Goal: Information Seeking & Learning: Learn about a topic

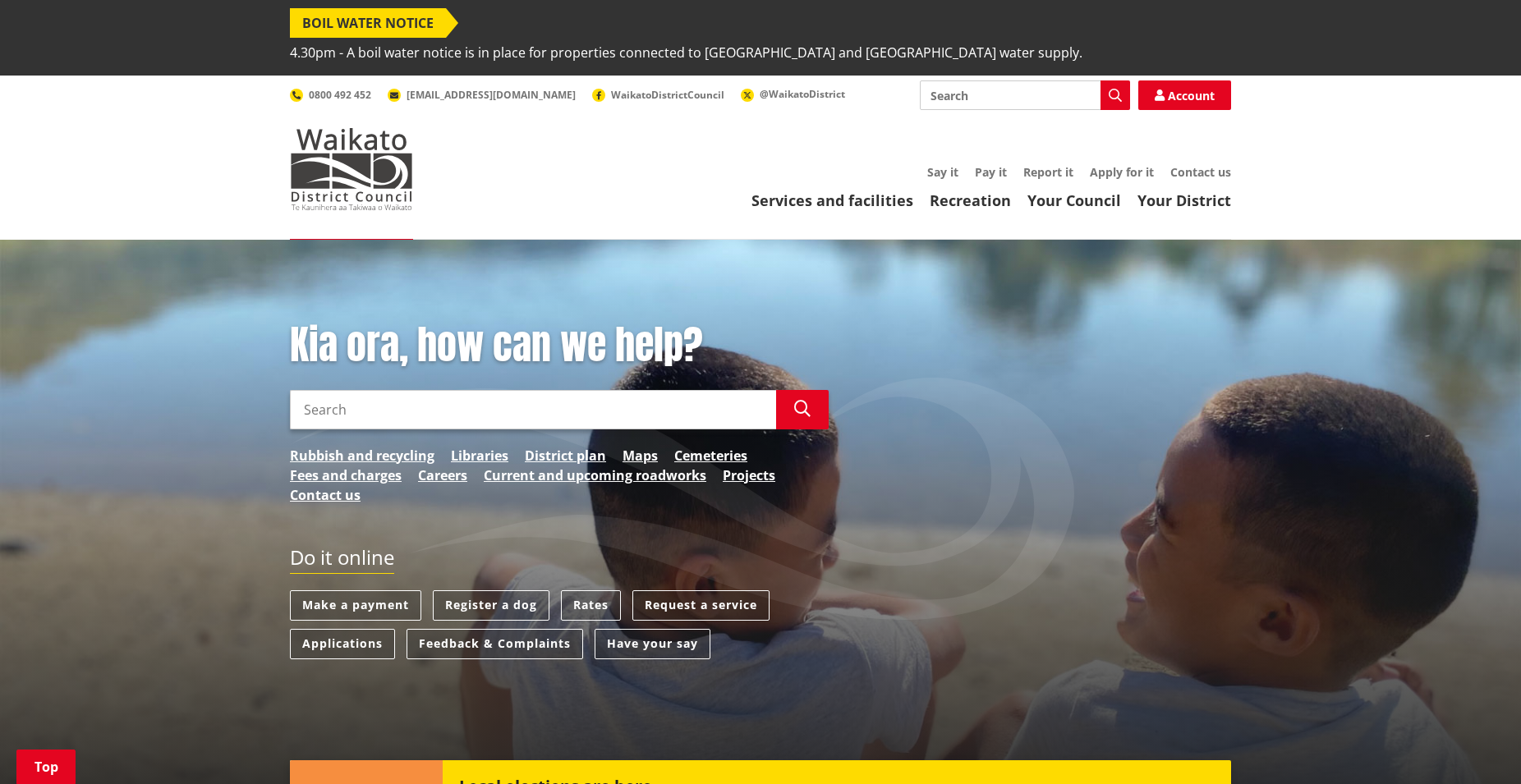
scroll to position [207, 0]
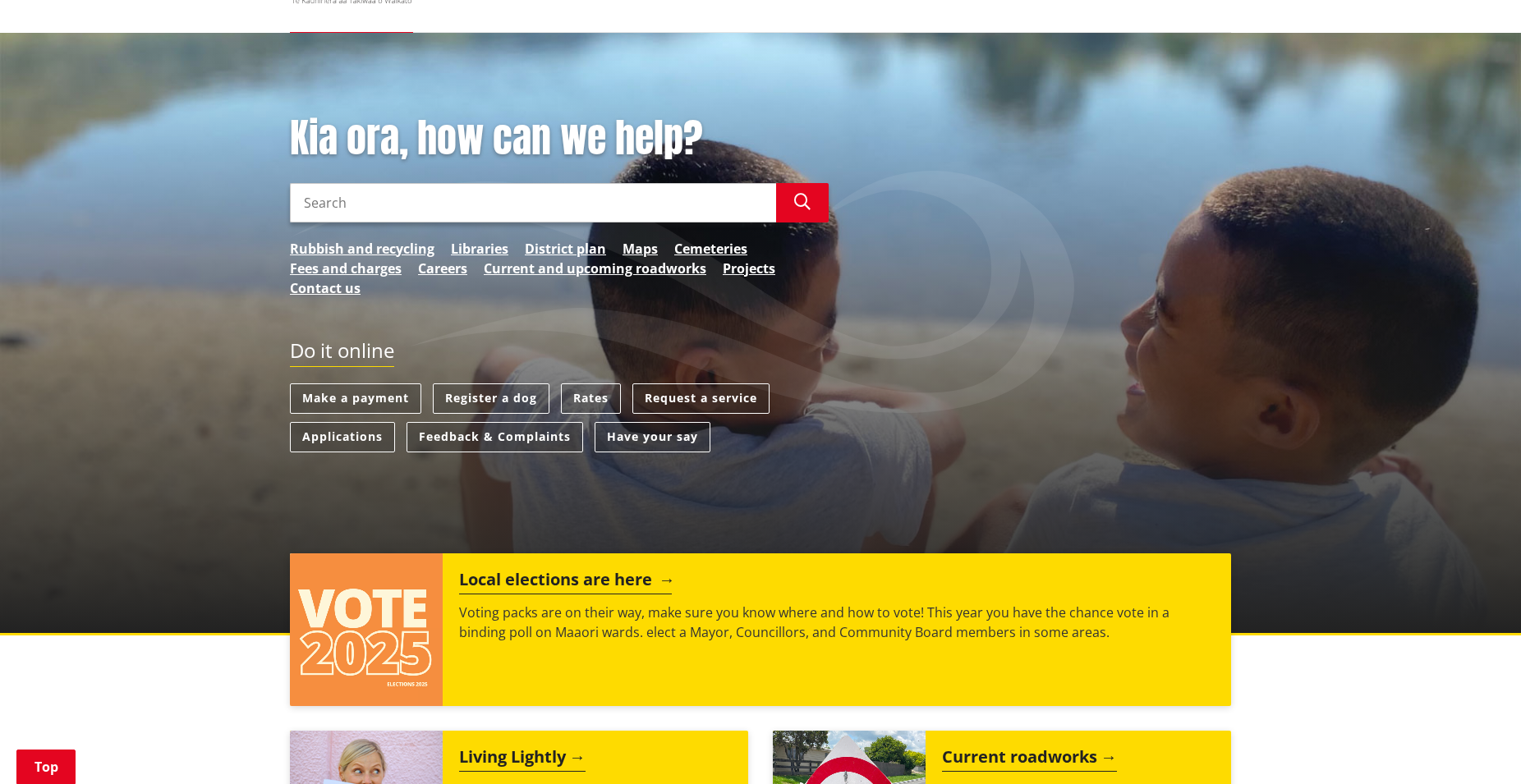
click at [556, 570] on h2 "Local elections are here" at bounding box center [565, 582] width 212 height 25
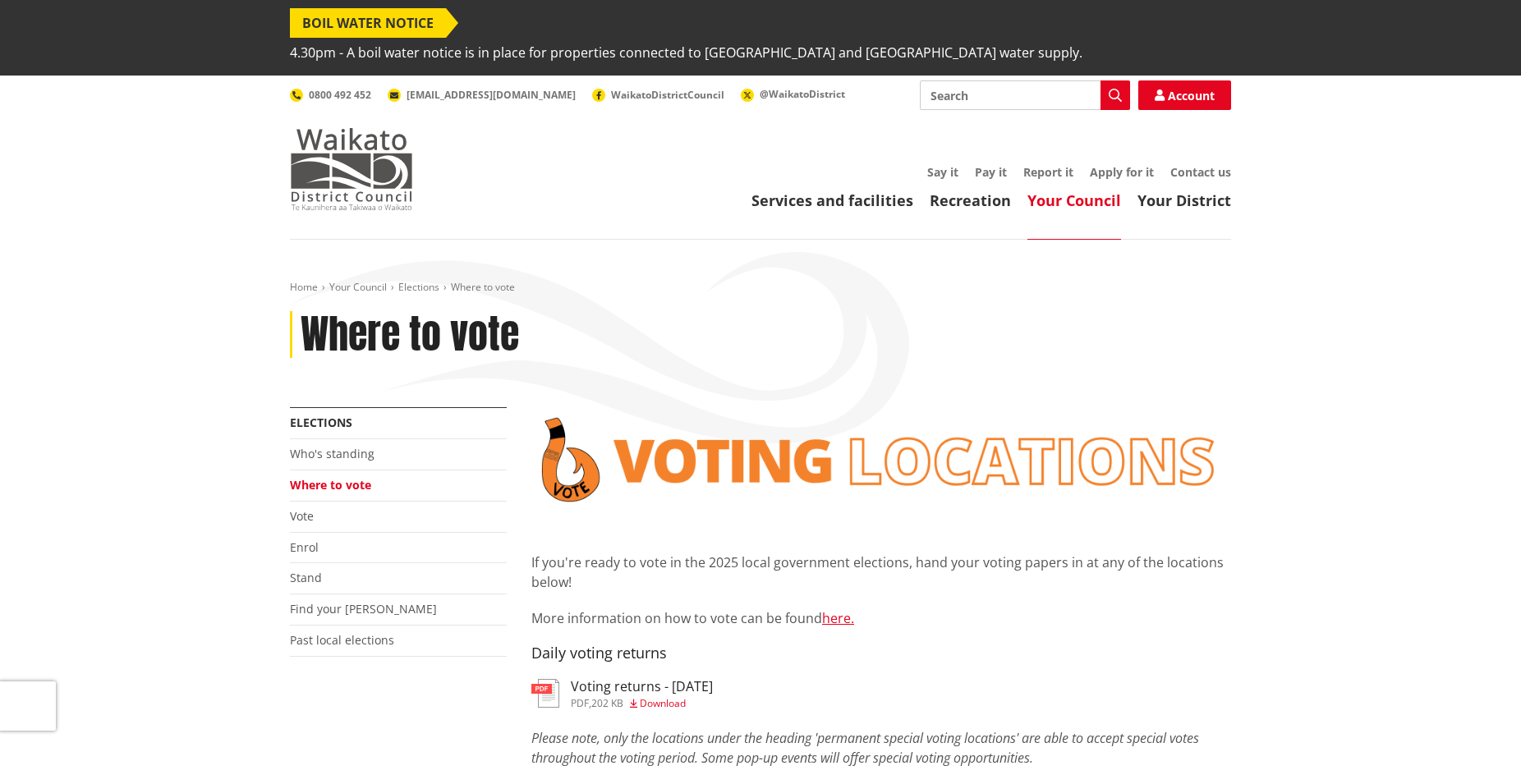
click at [347, 128] on img at bounding box center [351, 168] width 123 height 82
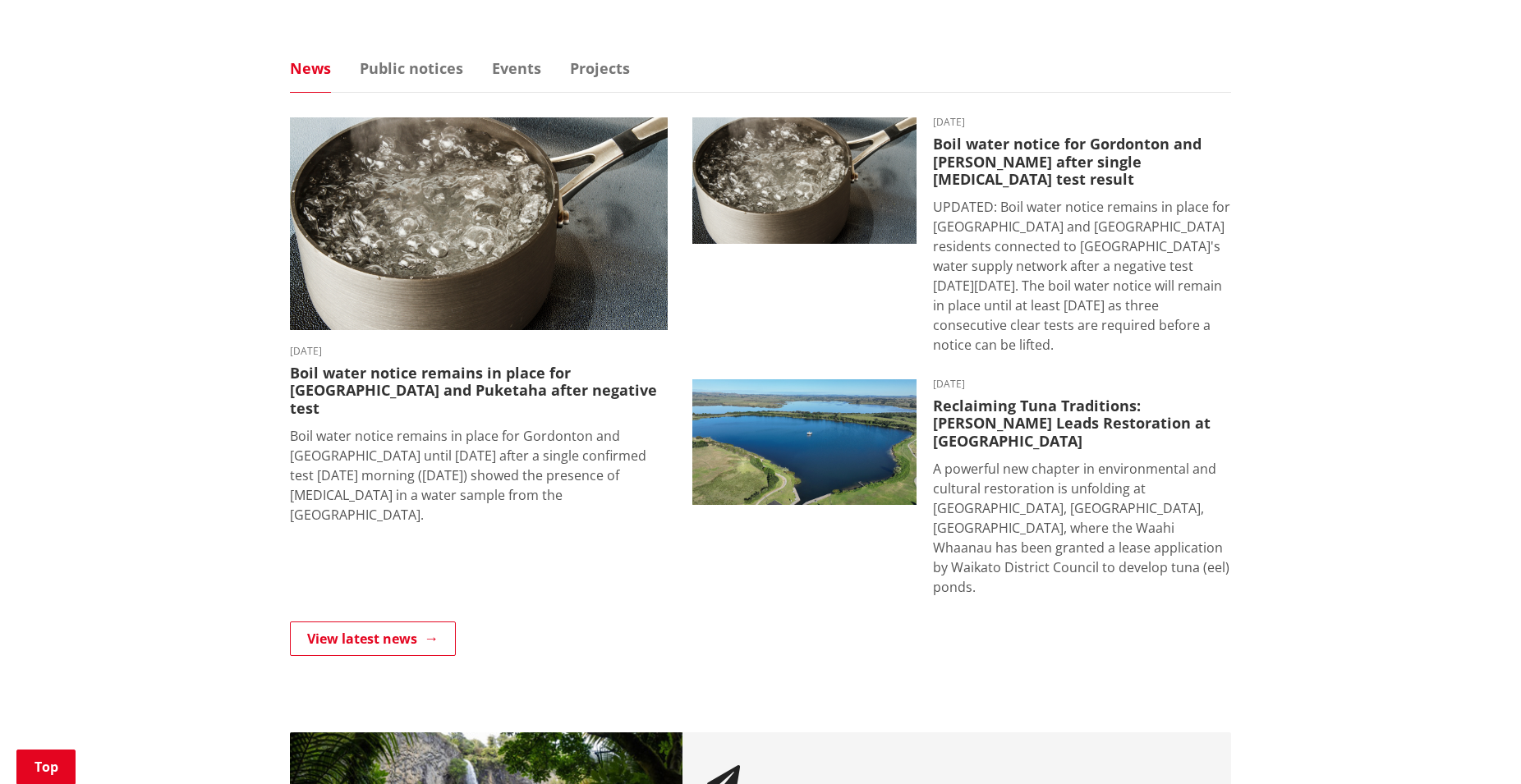
scroll to position [966, 0]
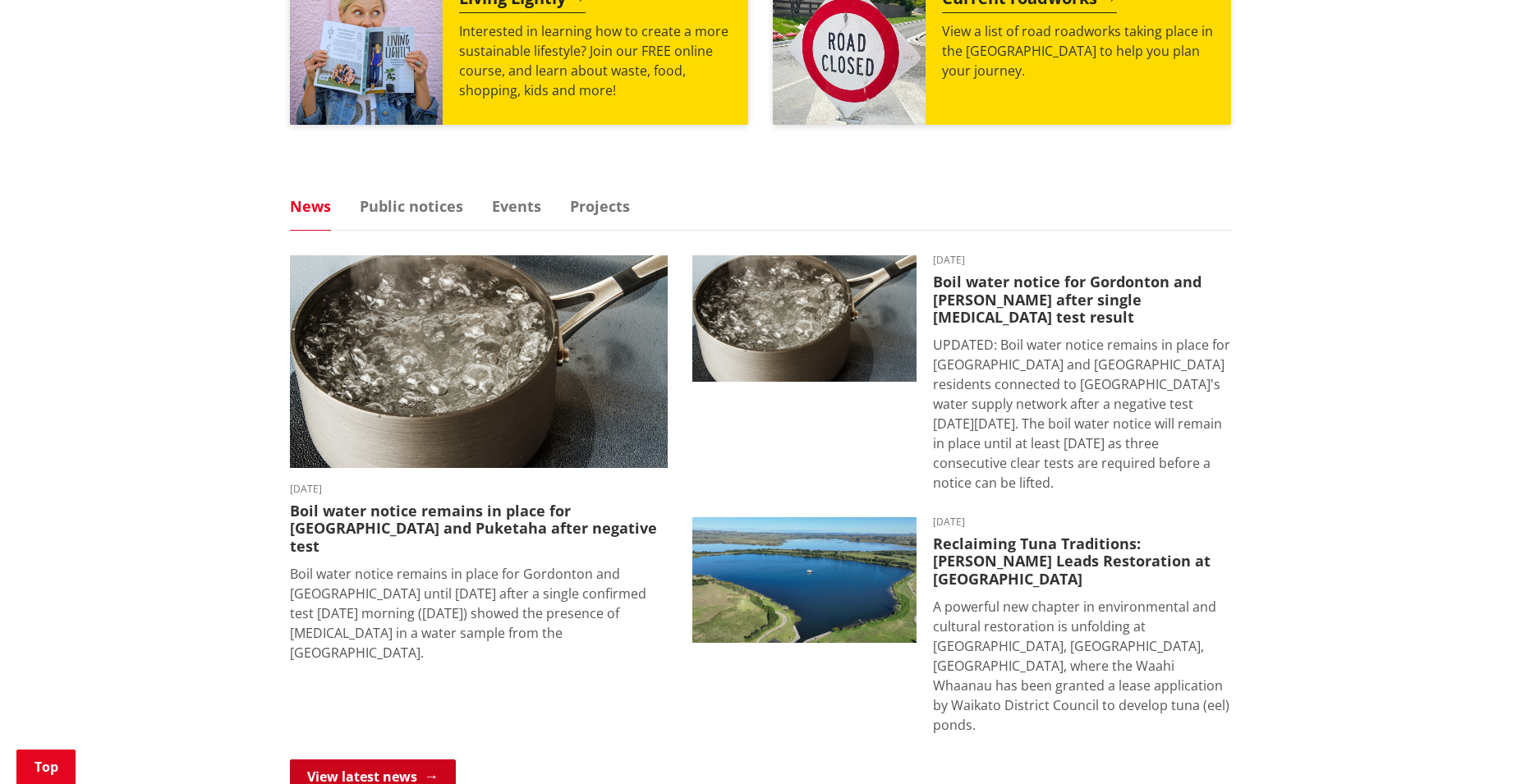
click at [353, 760] on link "View latest news" at bounding box center [373, 777] width 166 height 35
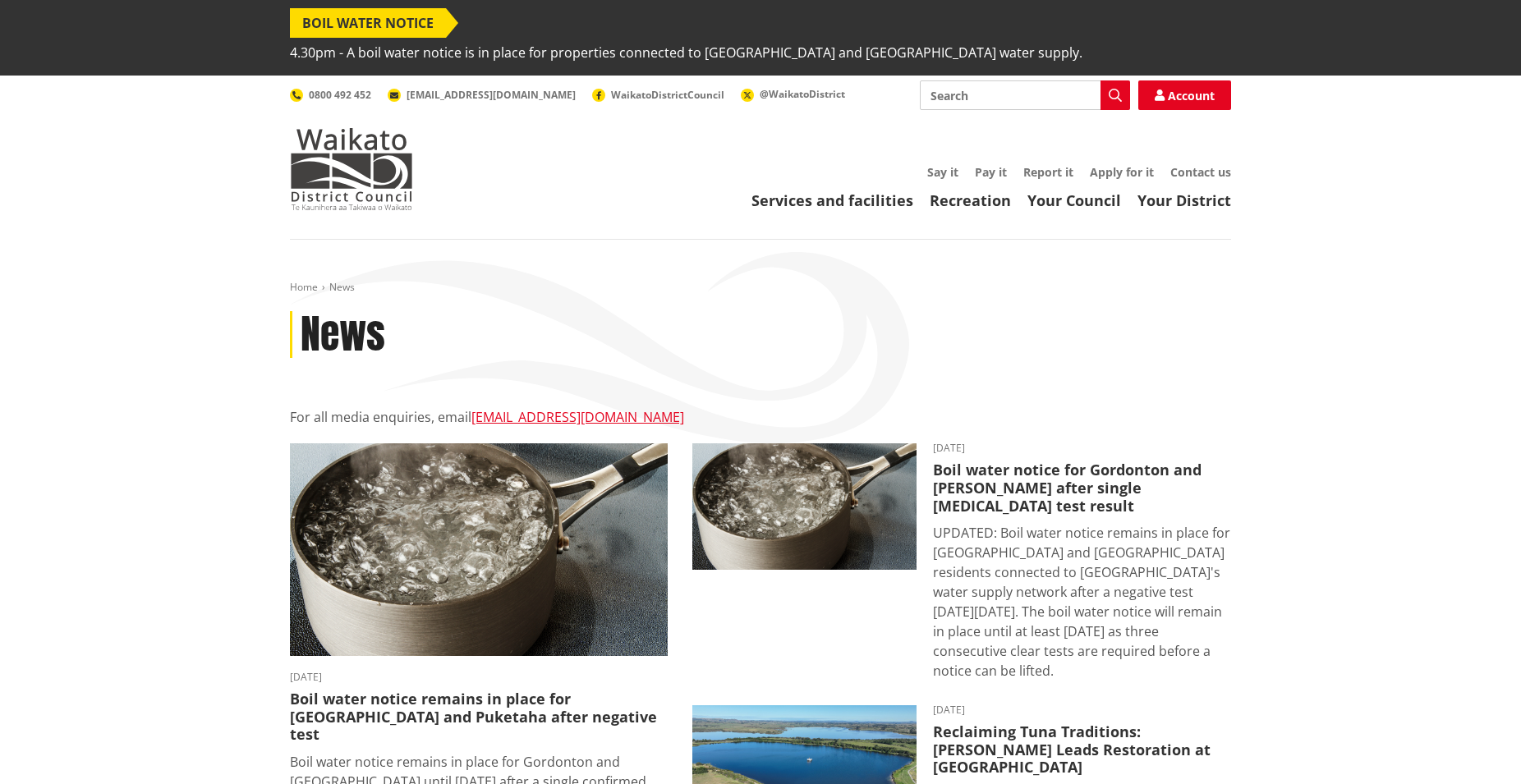
scroll to position [345, 0]
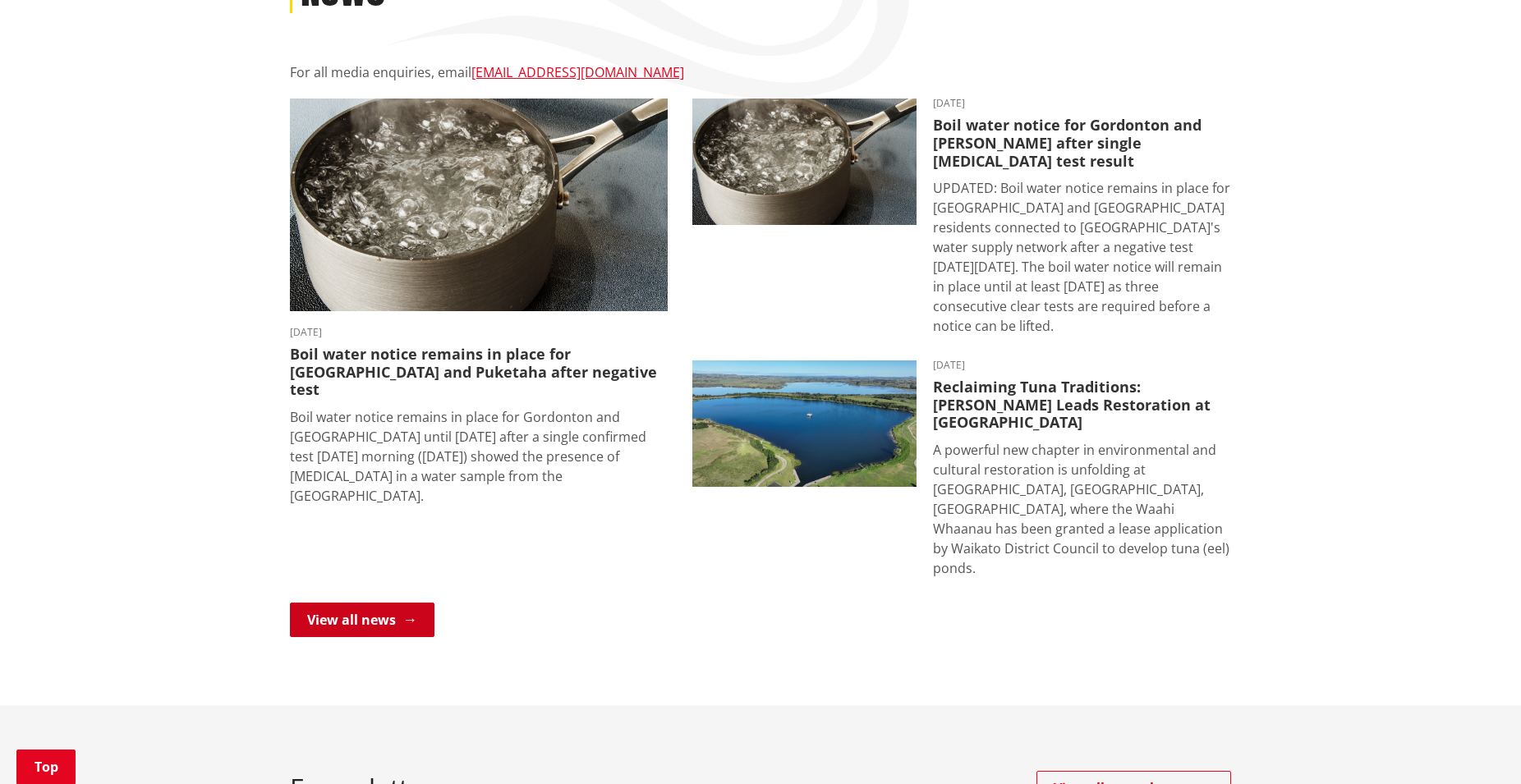
click at [370, 603] on link "View all news" at bounding box center [362, 621] width 144 height 35
